Goal: Check status: Check status

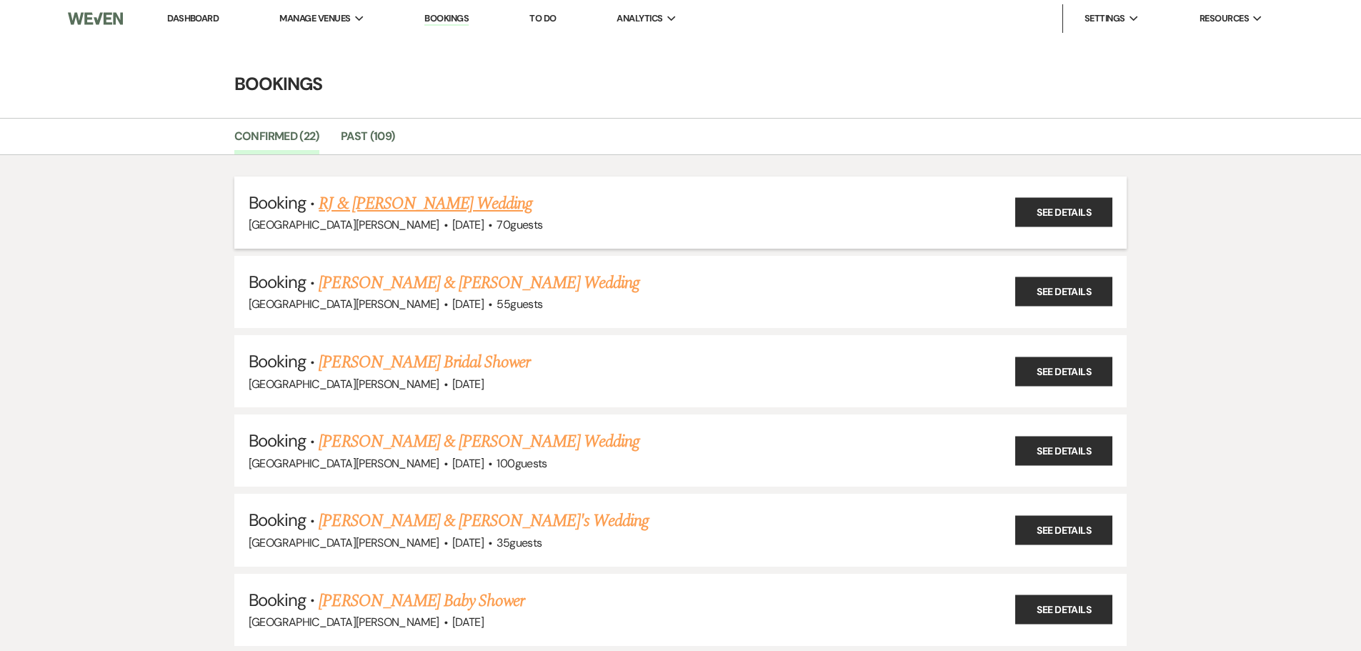
click at [422, 207] on link "RJ & [PERSON_NAME] Wedding" at bounding box center [426, 204] width 214 height 26
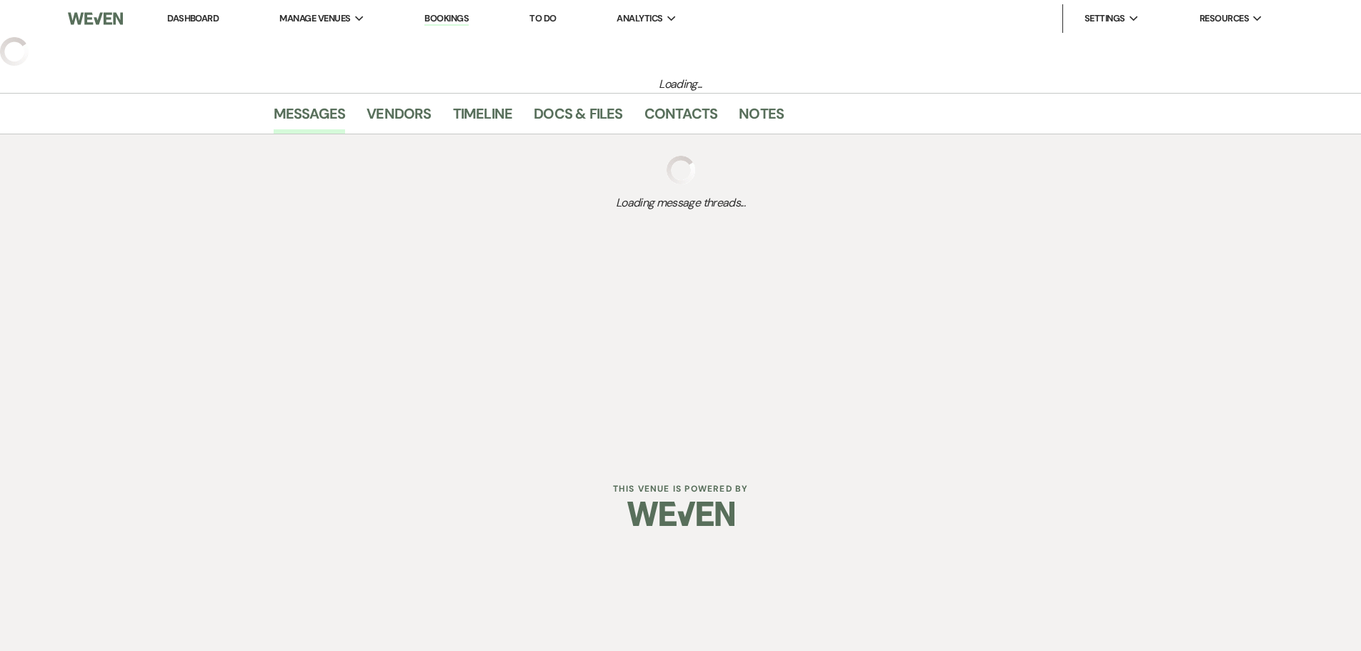
select select "5"
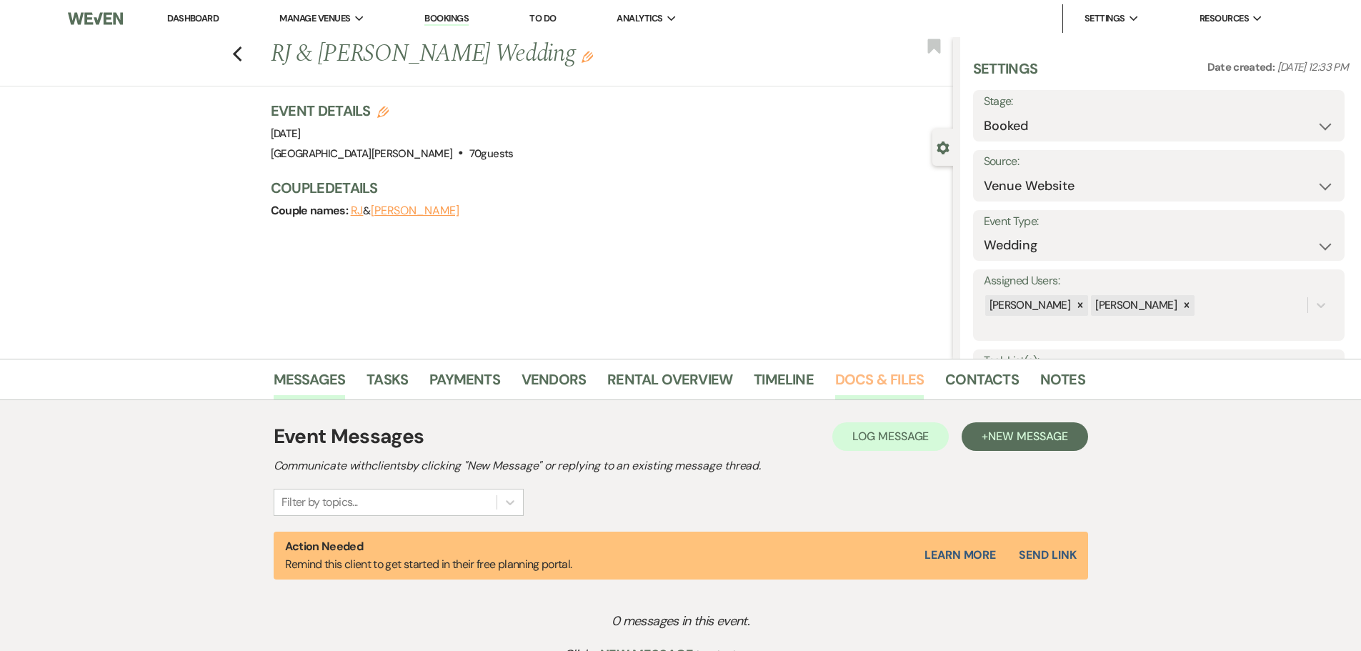
click at [878, 371] on link "Docs & Files" at bounding box center [879, 383] width 89 height 31
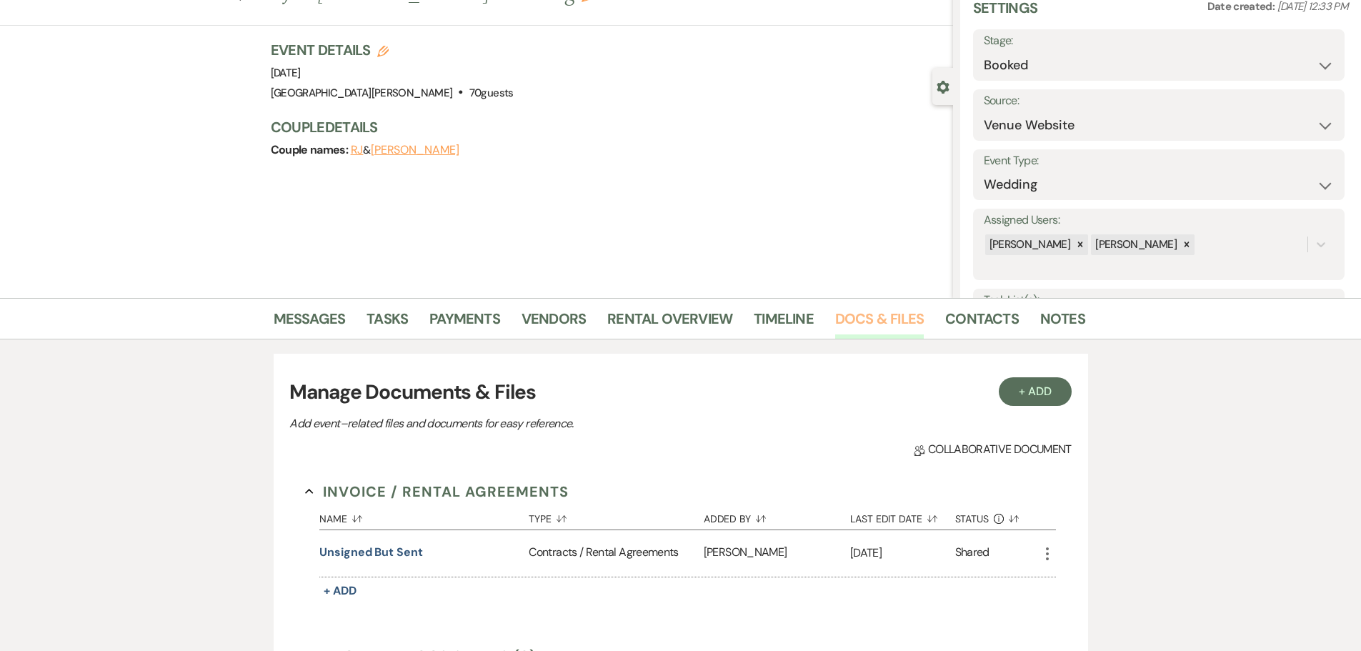
scroll to position [143, 0]
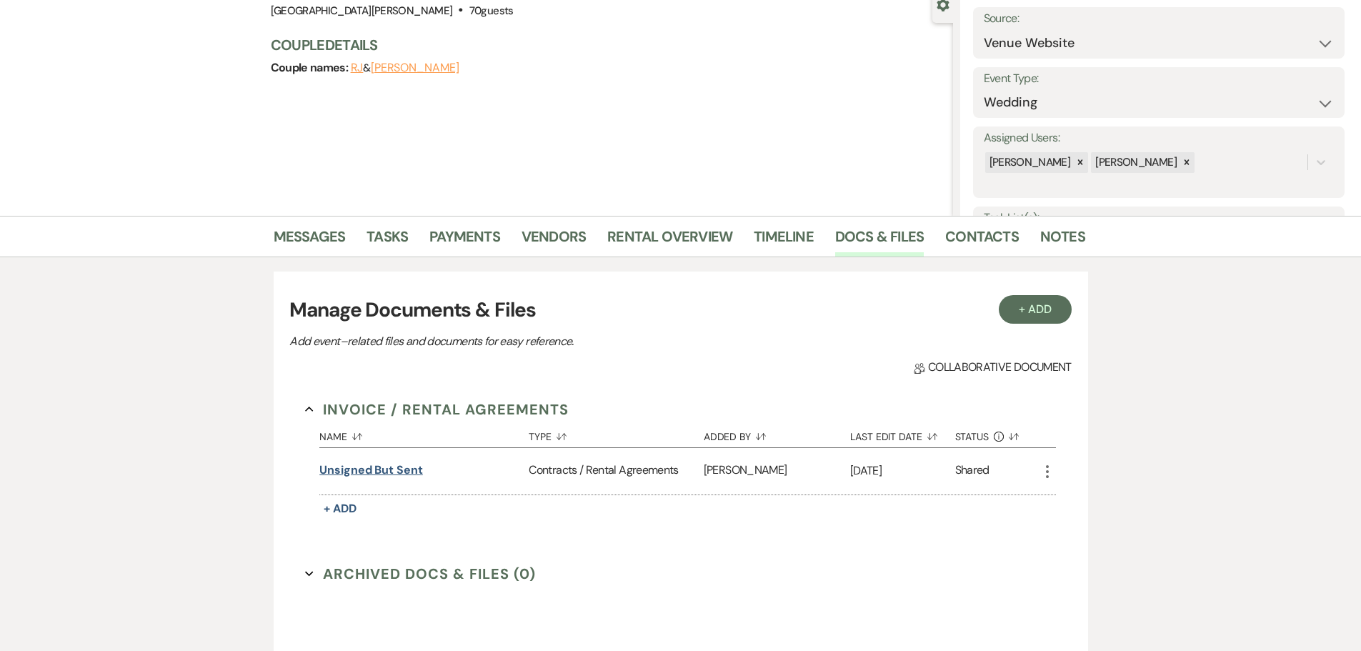
click at [379, 473] on button "unsigned but sent" at bounding box center [371, 470] width 104 height 17
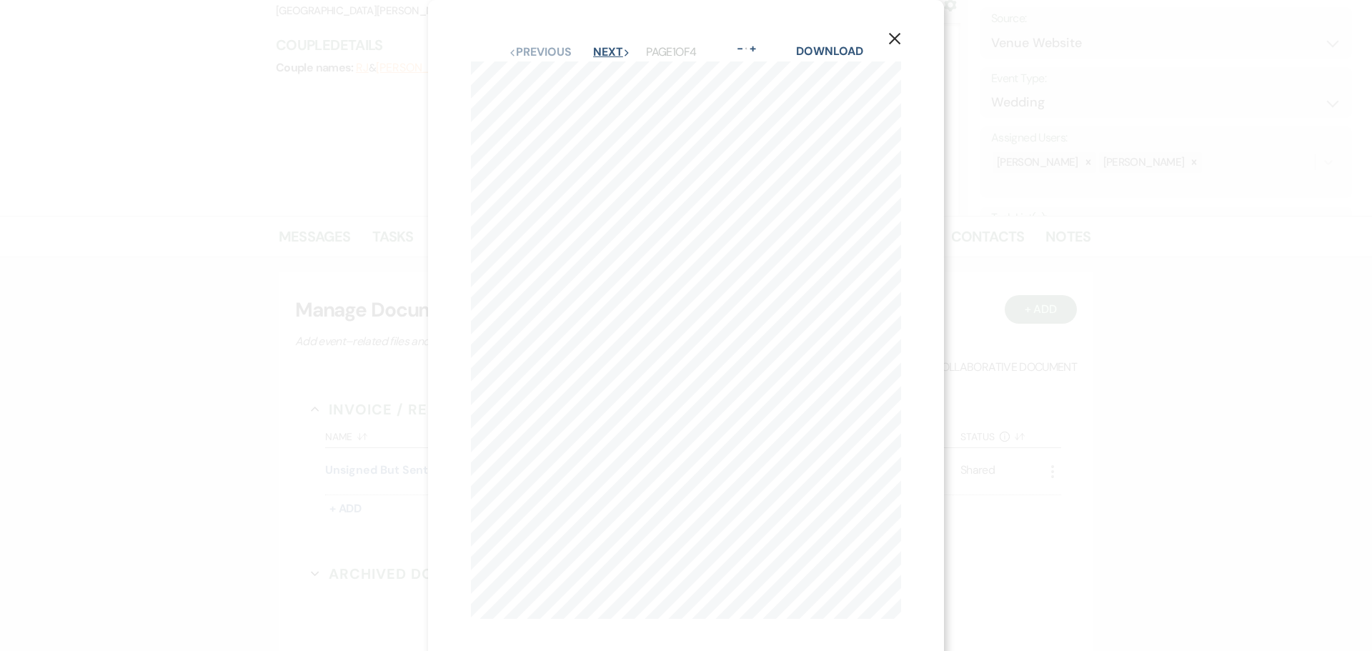
click at [593, 56] on button "Next Next" at bounding box center [611, 51] width 37 height 11
click at [592, 56] on button "Next Next" at bounding box center [610, 51] width 37 height 11
click at [898, 41] on use "button" at bounding box center [894, 38] width 11 height 11
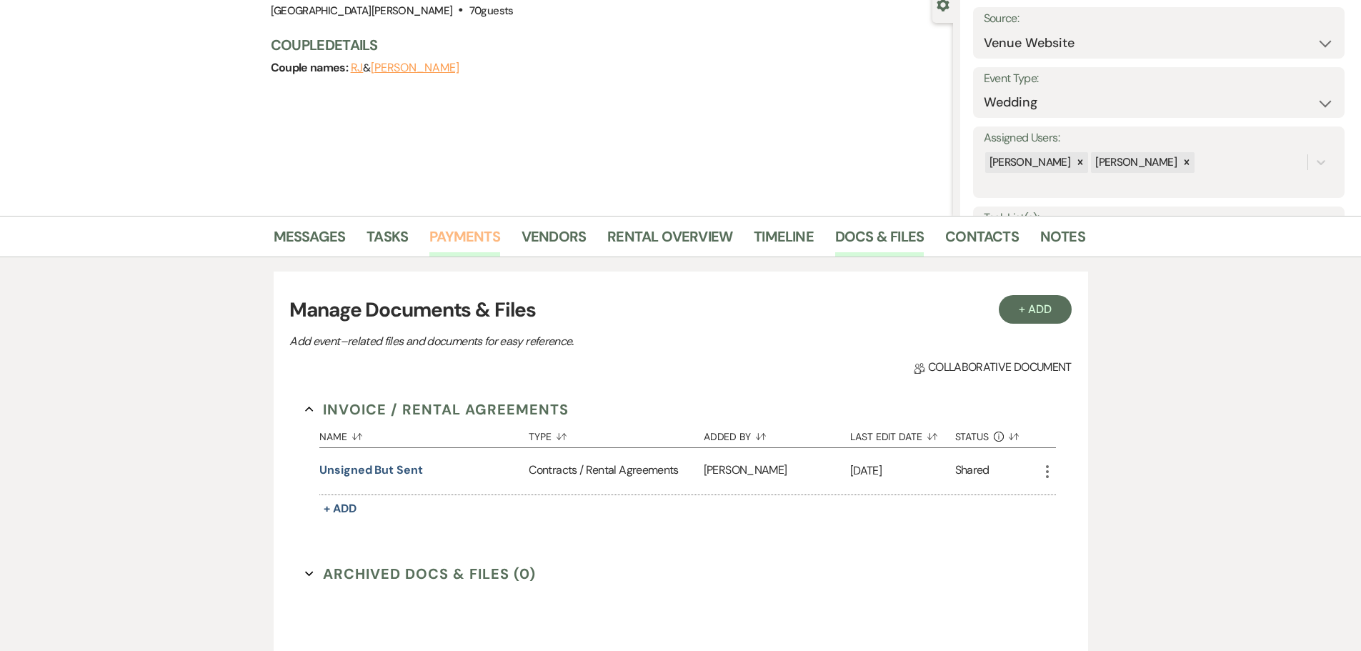
click at [435, 246] on link "Payments" at bounding box center [465, 240] width 71 height 31
